Goal: Transaction & Acquisition: Purchase product/service

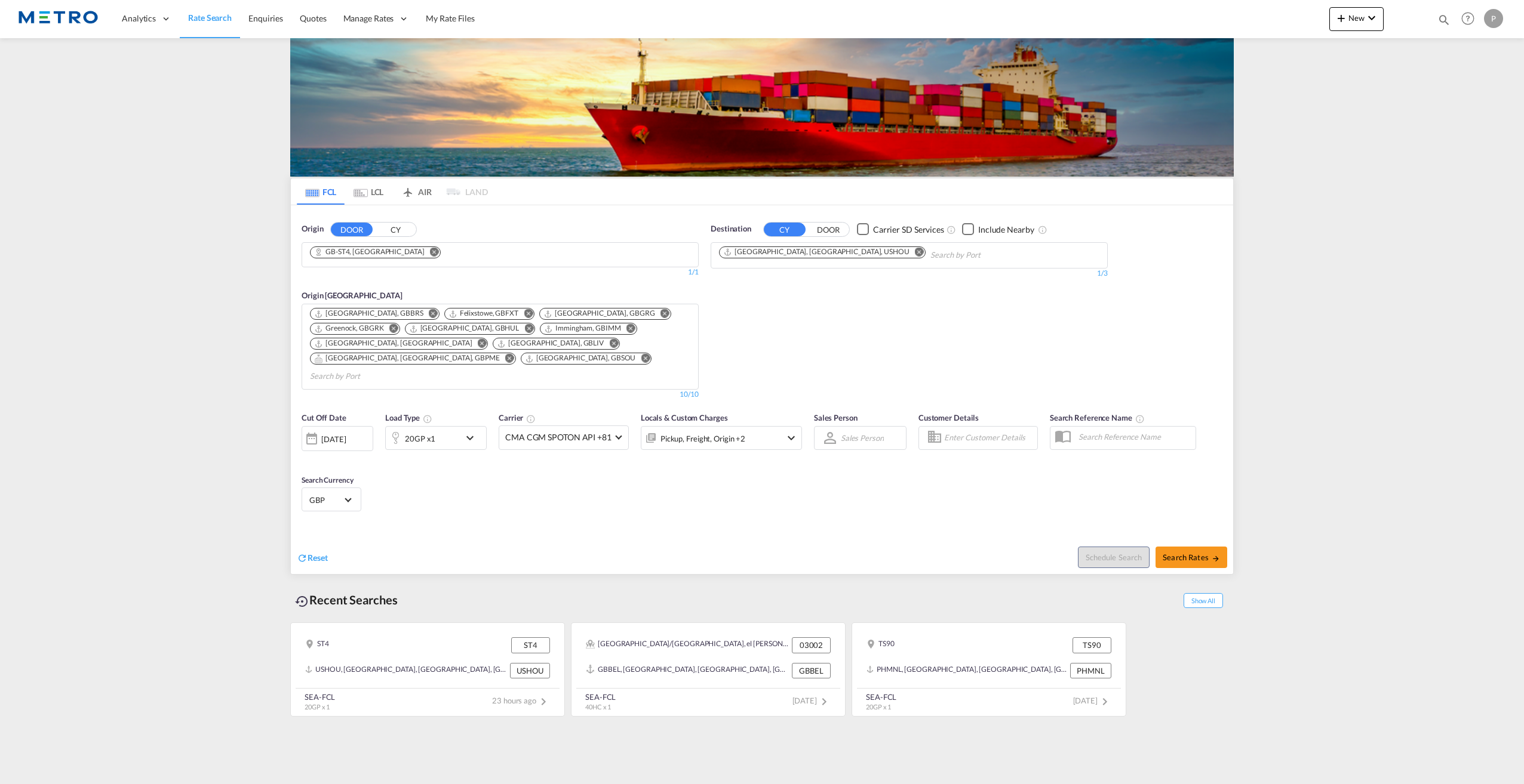
drag, startPoint x: 419, startPoint y: 248, endPoint x: 407, endPoint y: 254, distance: 13.4
click at [419, 249] on md-chips-wrap "GB-ST4, [GEOGRAPHIC_DATA]" at bounding box center [379, 253] width 142 height 21
click at [430, 253] on md-icon "Remove" at bounding box center [434, 251] width 9 height 9
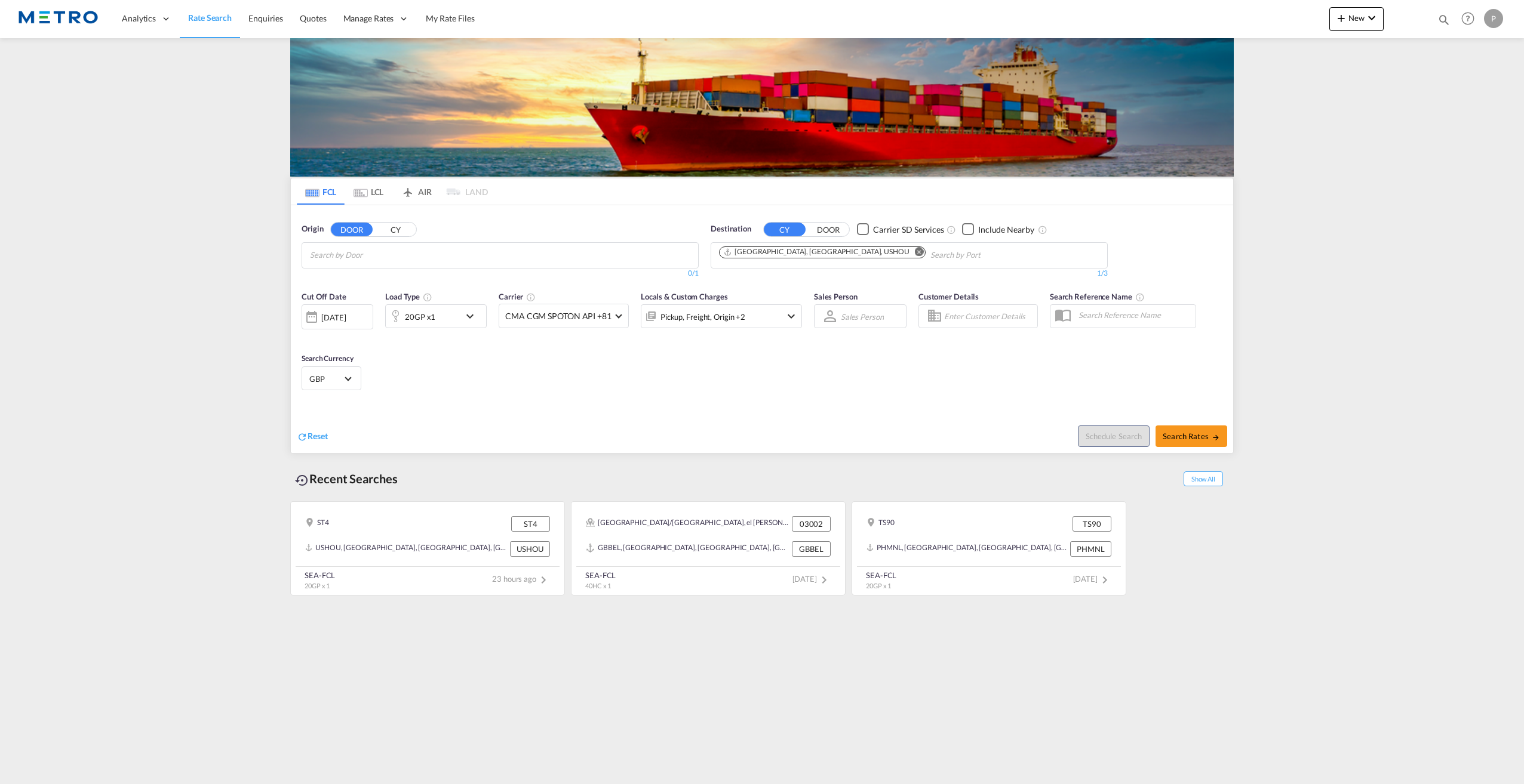
click at [412, 256] on input "Chips input." at bounding box center [367, 255] width 114 height 19
paste input "MILNTHORPE"
type input "M"
click at [374, 256] on body "Analytics Reports Dashboard Rate Search Enquiries Quotes" at bounding box center [762, 392] width 1524 height 784
drag, startPoint x: 389, startPoint y: 252, endPoint x: -21, endPoint y: 250, distance: 410.0
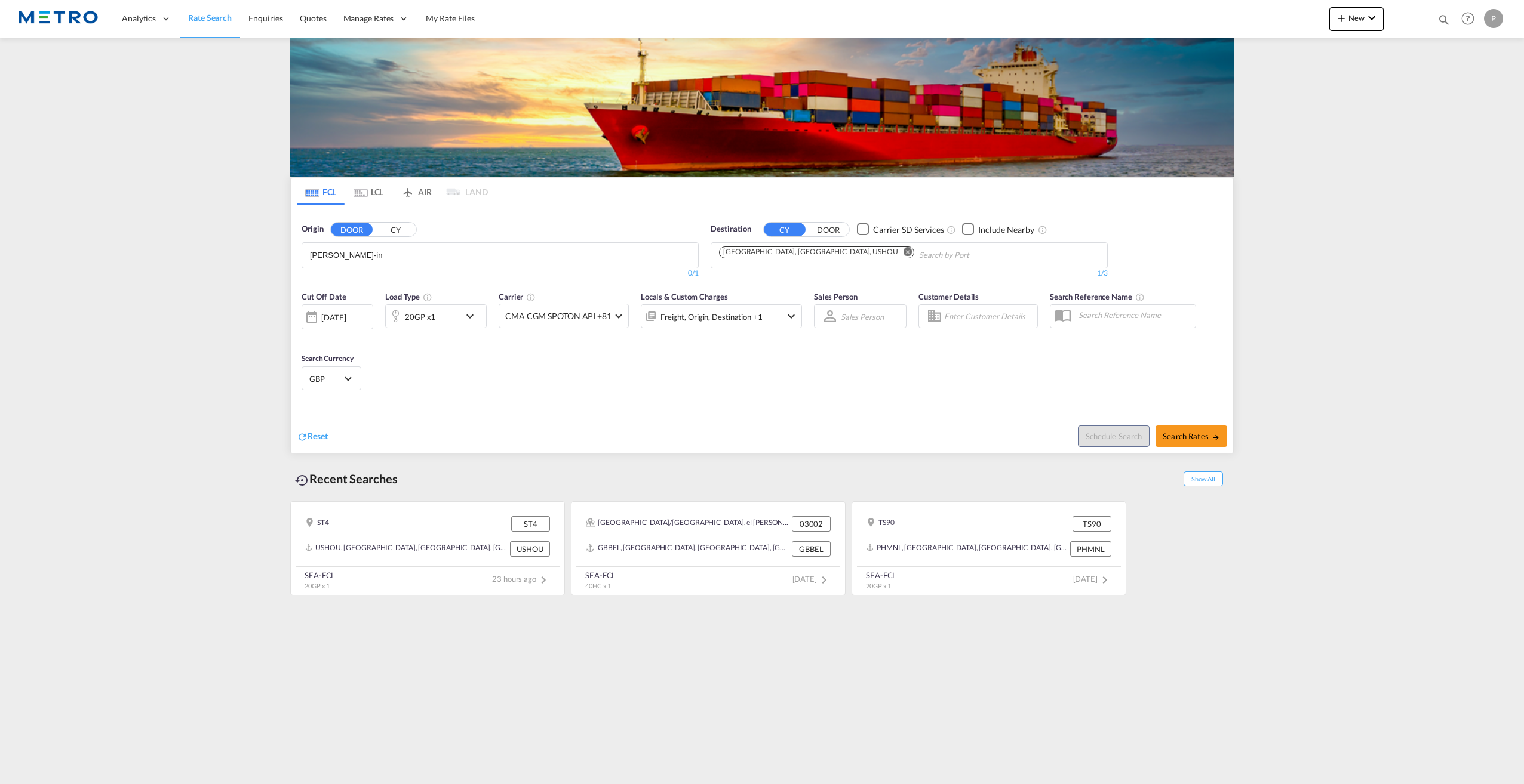
click at [372, 256] on body "Analytics Reports Dashboard Rate Search Enquiries Quotes" at bounding box center [762, 392] width 1524 height 784
paste input "LA7 7AR"
type input "LA7"
click at [414, 284] on div "Westmorland and F... , LA7 [GEOGRAPHIC_DATA] [GEOGRAPHIC_DATA]-LA7" at bounding box center [402, 282] width 227 height 35
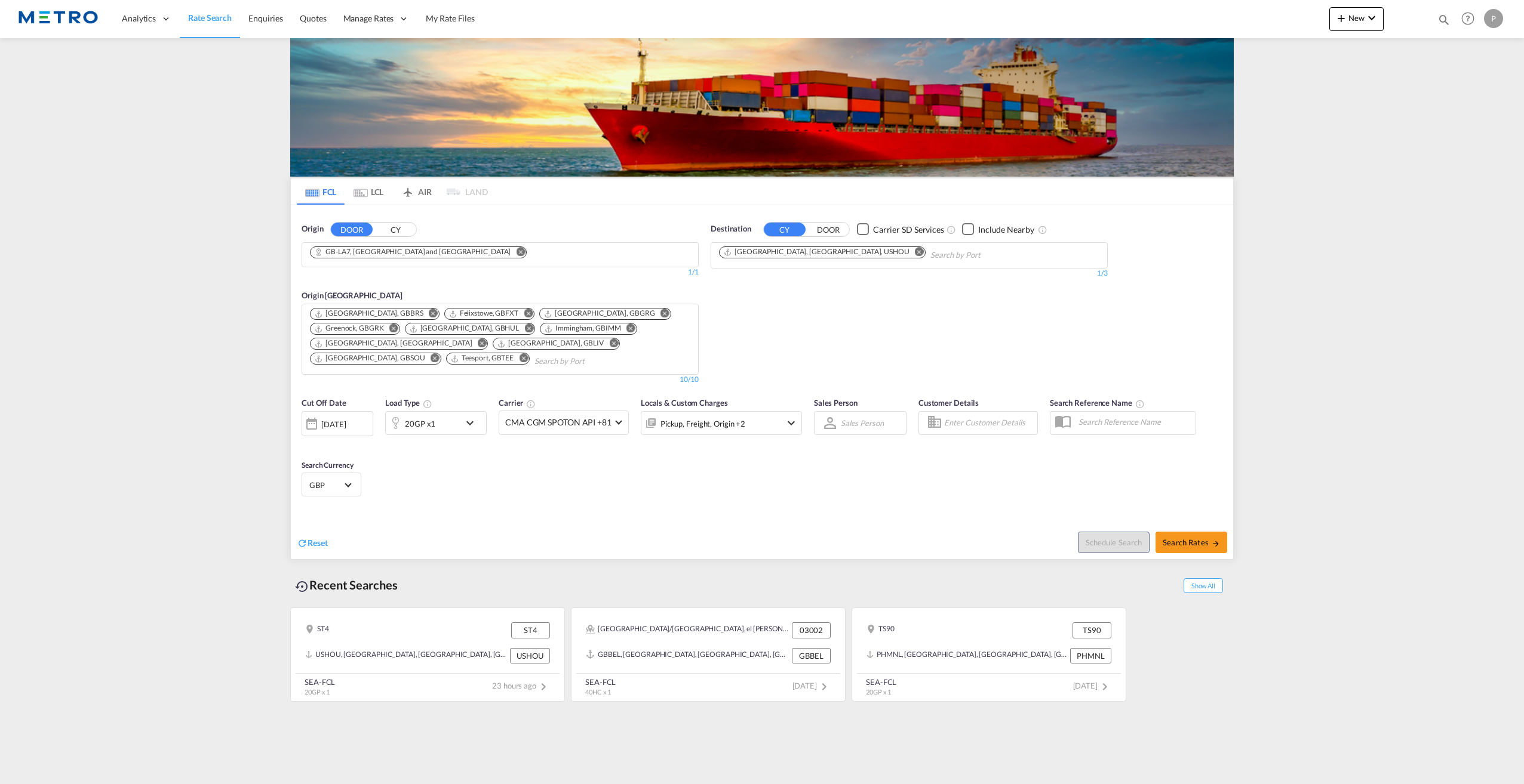
click at [915, 251] on md-icon "Remove" at bounding box center [919, 251] width 9 height 9
click at [817, 256] on body "Analytics Reports Dashboard Rate Search Enquiries Quotes" at bounding box center [762, 392] width 1524 height 784
type input "chenna"
click at [819, 283] on div "[PERSON_NAME] (ex [GEOGRAPHIC_DATA]) [GEOGRAPHIC_DATA] [GEOGRAPHIC_DATA]" at bounding box center [811, 282] width 227 height 35
click at [1200, 542] on span "Search Rates" at bounding box center [1192, 542] width 58 height 10
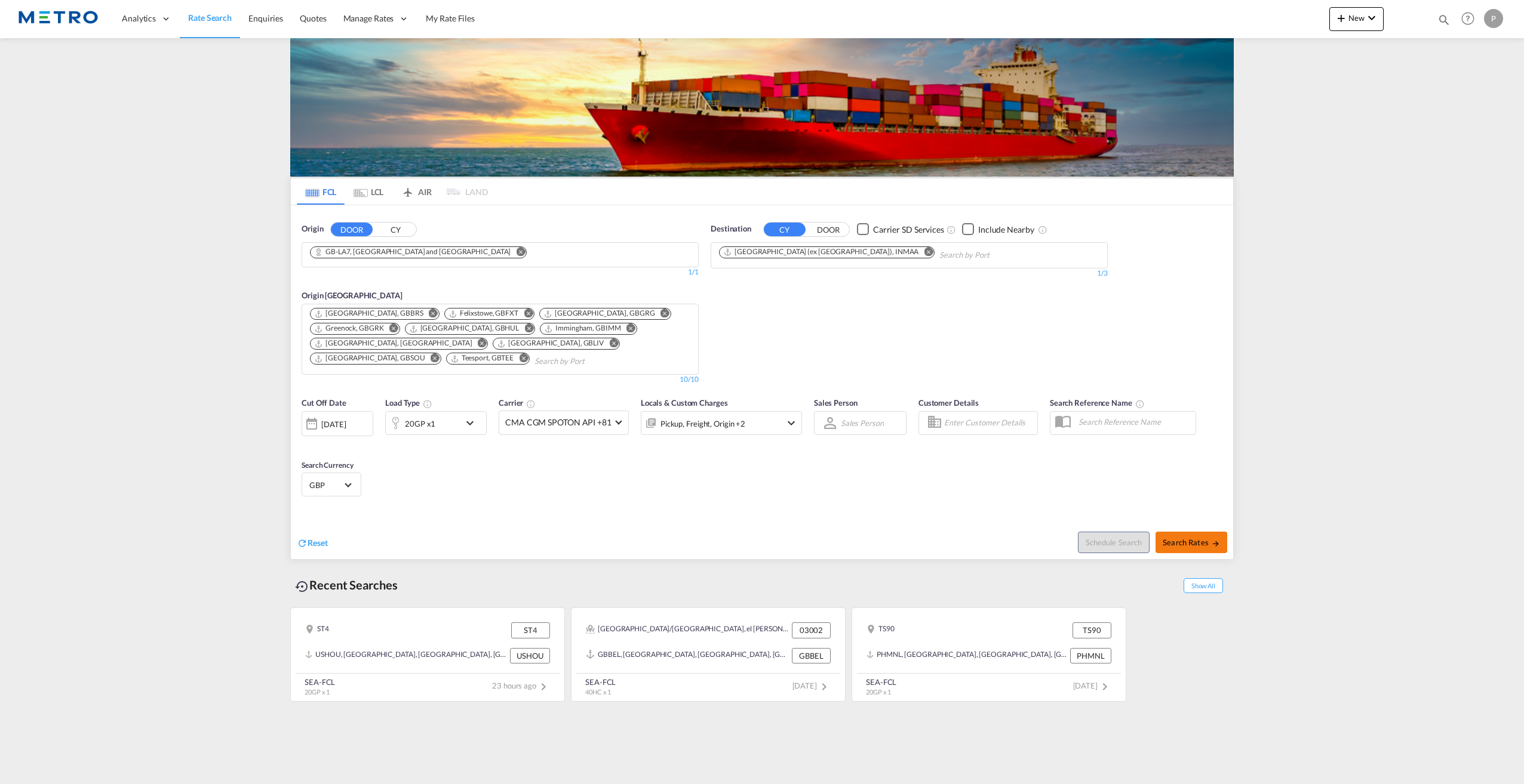
type input "LA7 to INMAA / [DATE]"
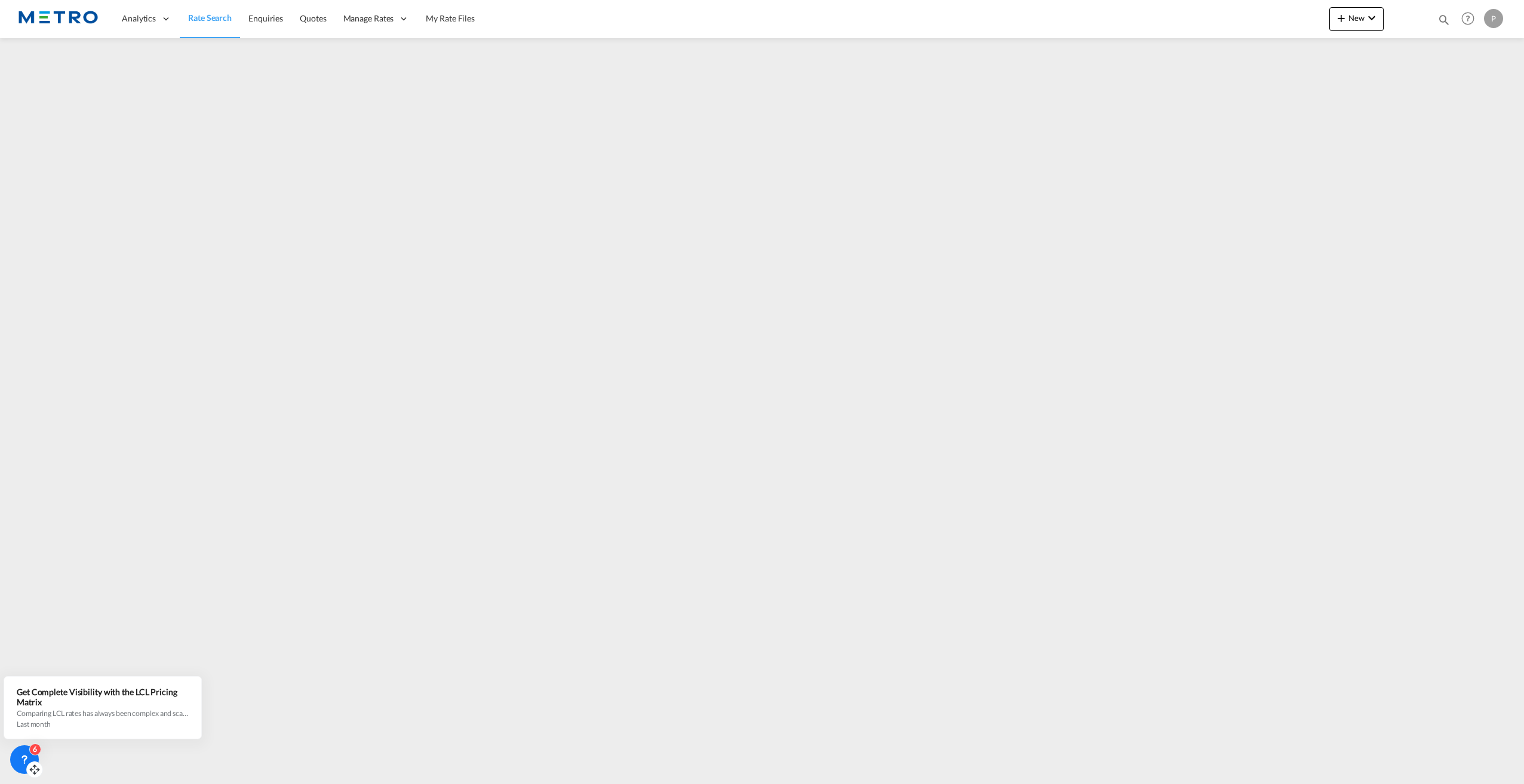
click at [29, 752] on div "6" at bounding box center [24, 759] width 29 height 29
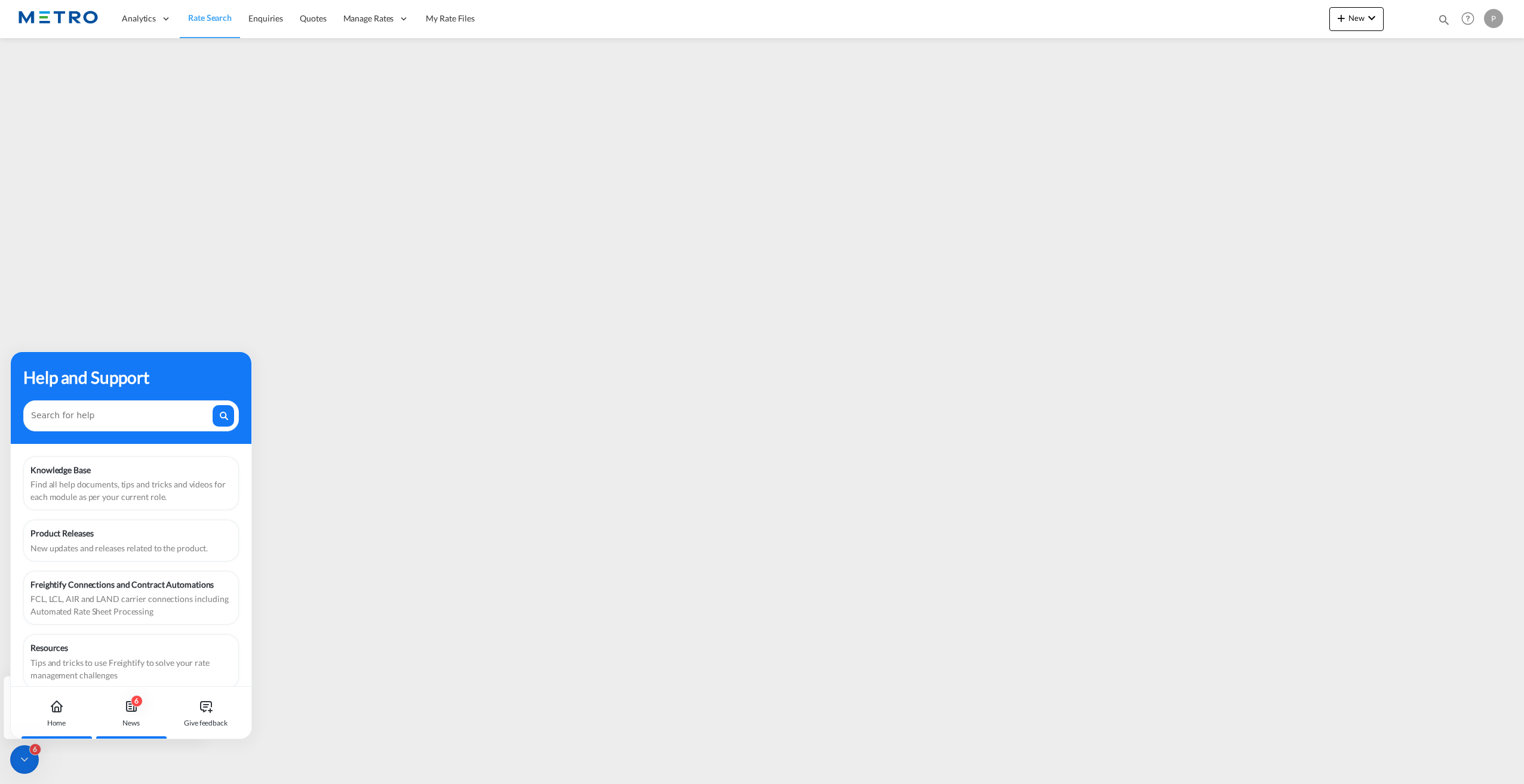
click at [142, 704] on div "6 News" at bounding box center [131, 713] width 66 height 53
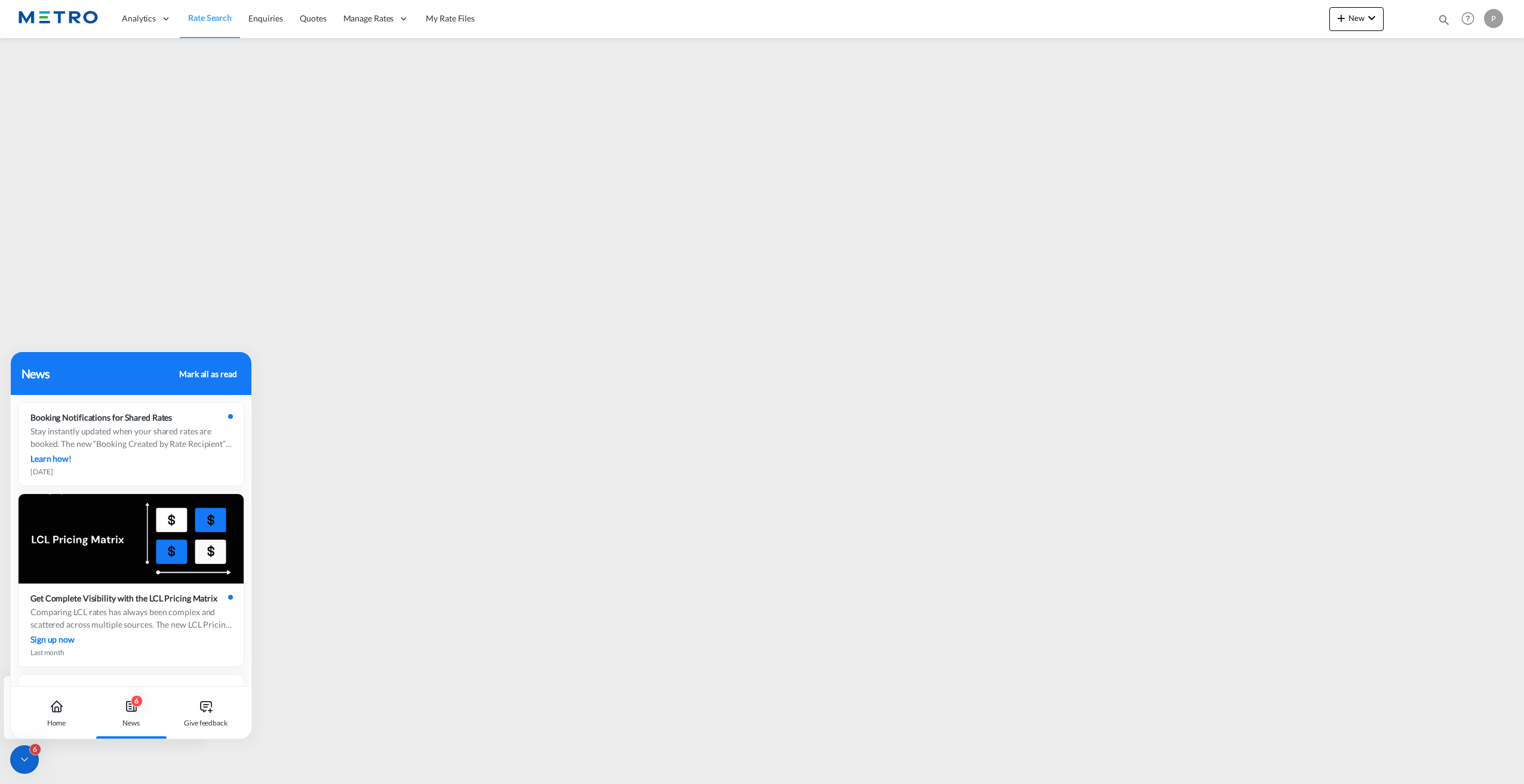
click at [16, 759] on div "6" at bounding box center [24, 759] width 29 height 29
